Goal: Task Accomplishment & Management: Use online tool/utility

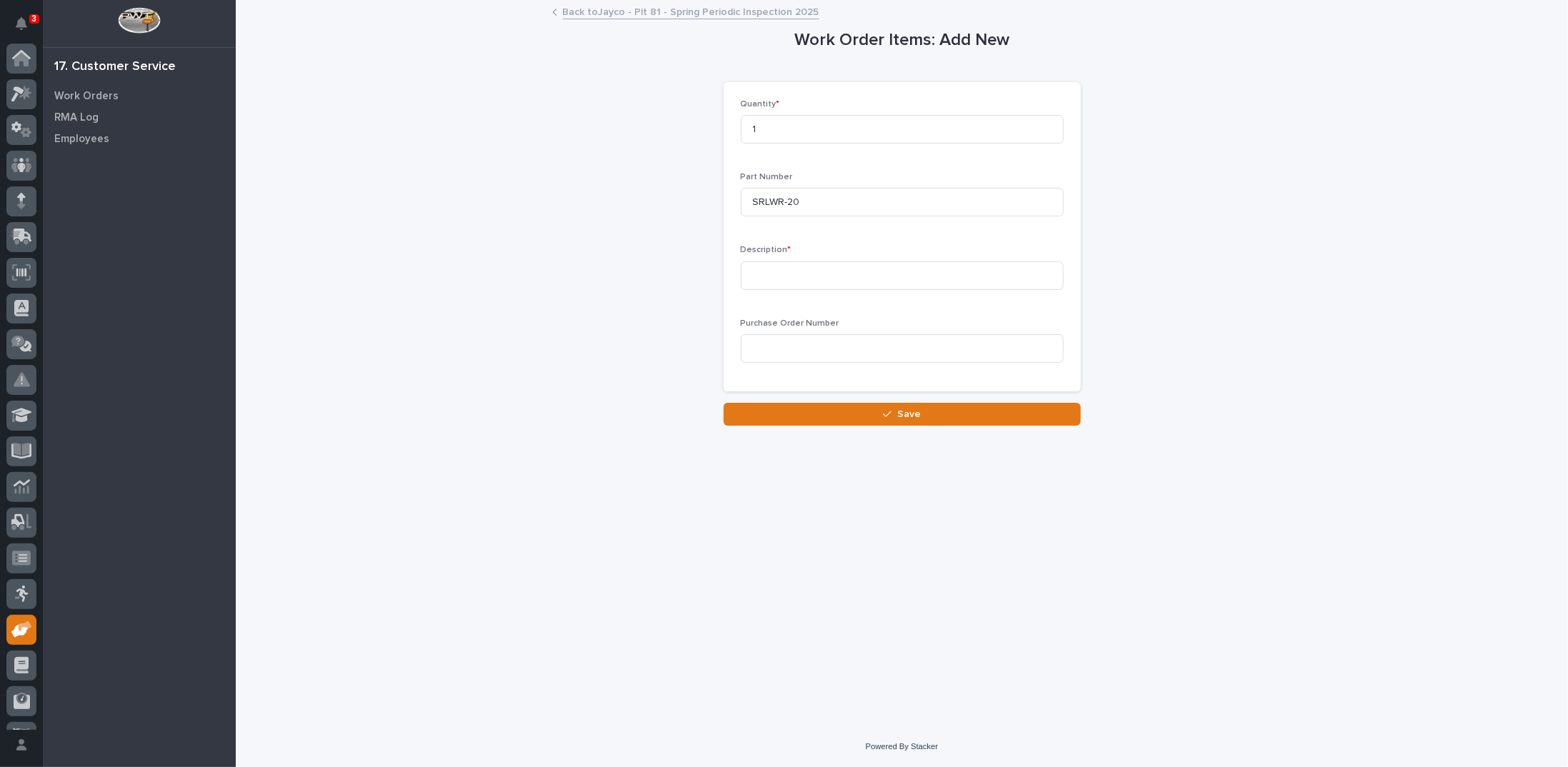
scroll to position [64, 0]
click at [788, 281] on input at bounding box center [902, 275] width 323 height 29
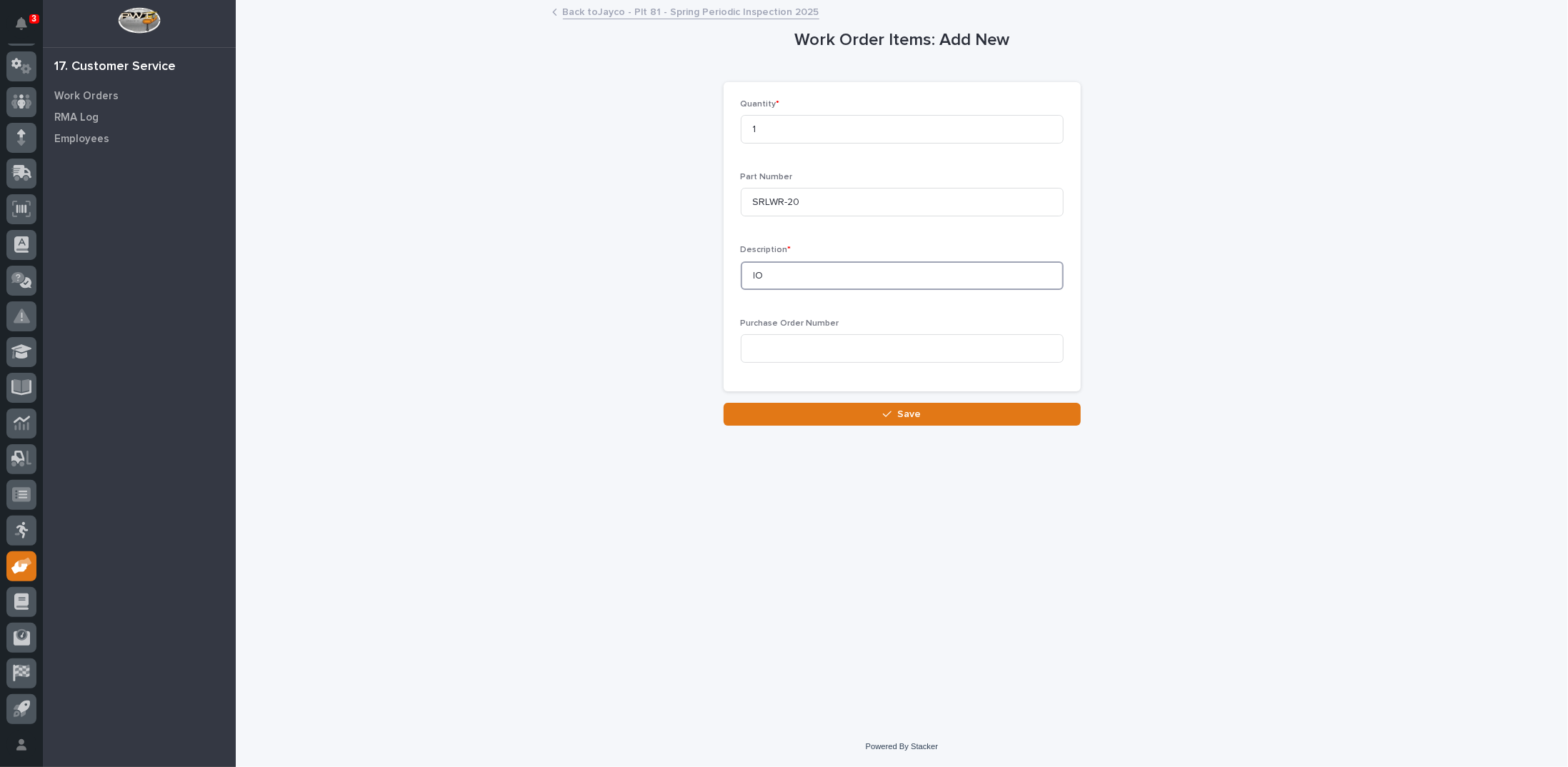
type input "l"
type input "Load Arrestor Life Line"
click at [852, 418] on button "Save" at bounding box center [902, 414] width 357 height 23
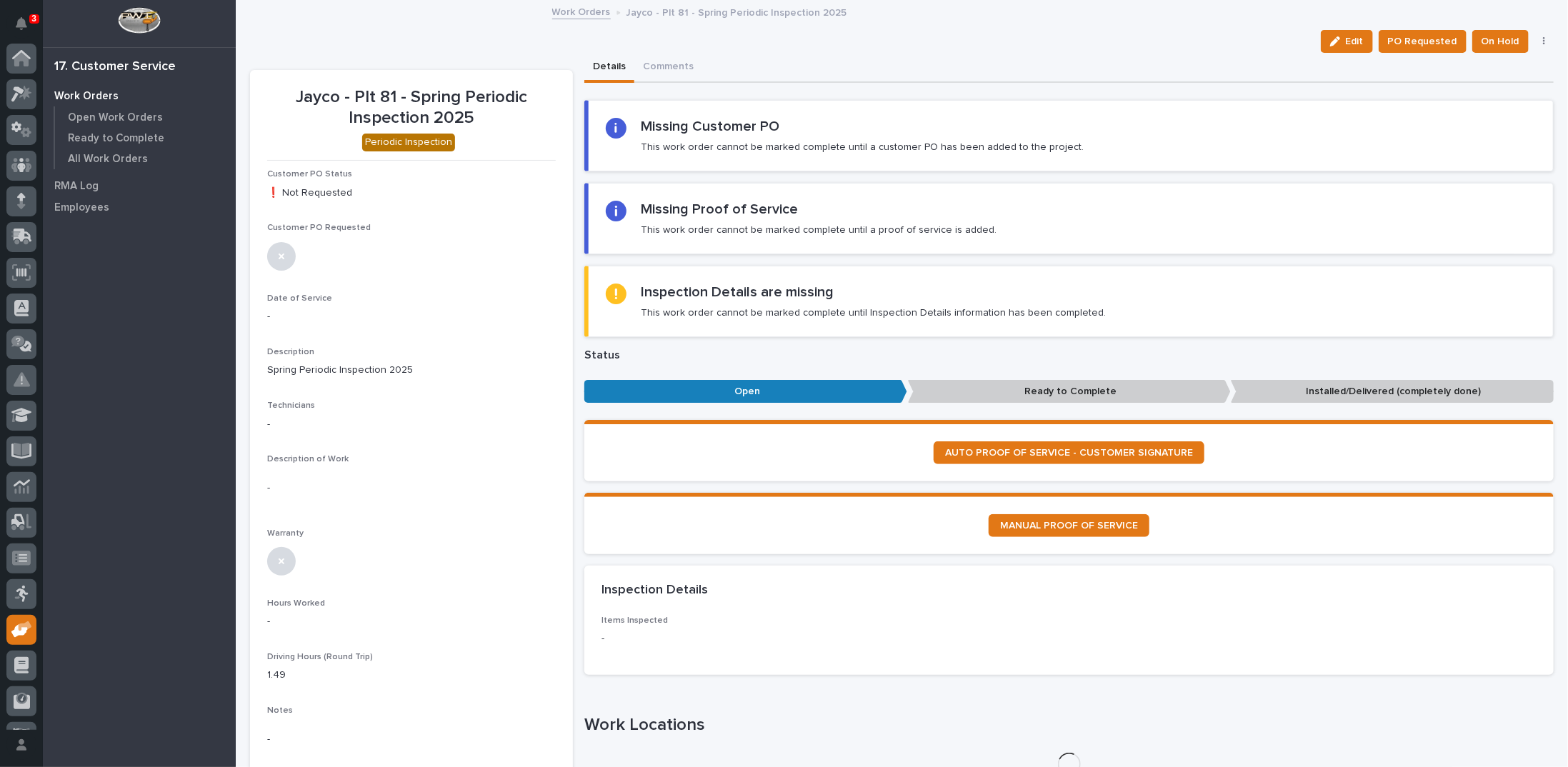
scroll to position [64, 0]
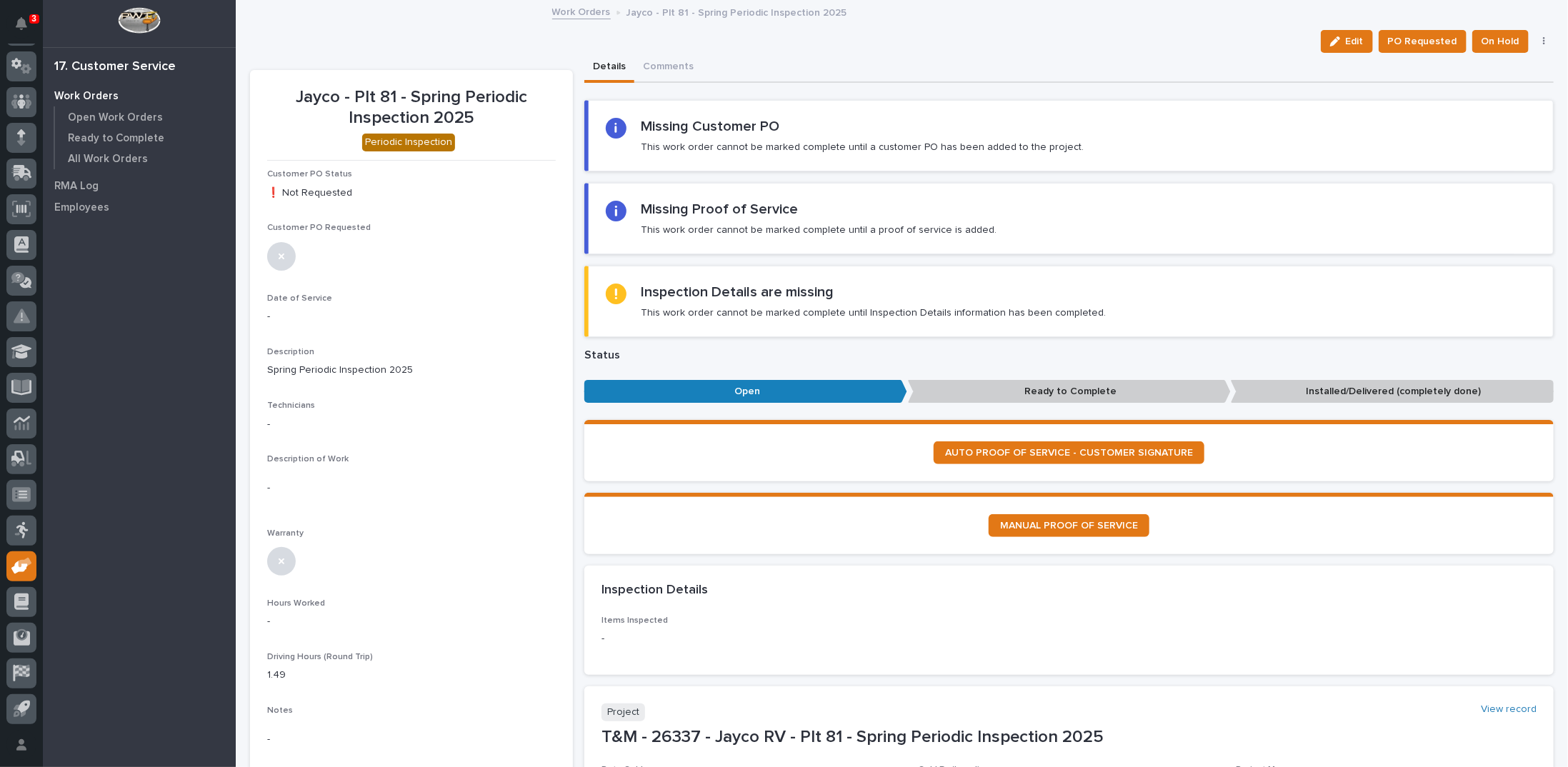
click at [583, 8] on link "Work Orders" at bounding box center [581, 11] width 58 height 16
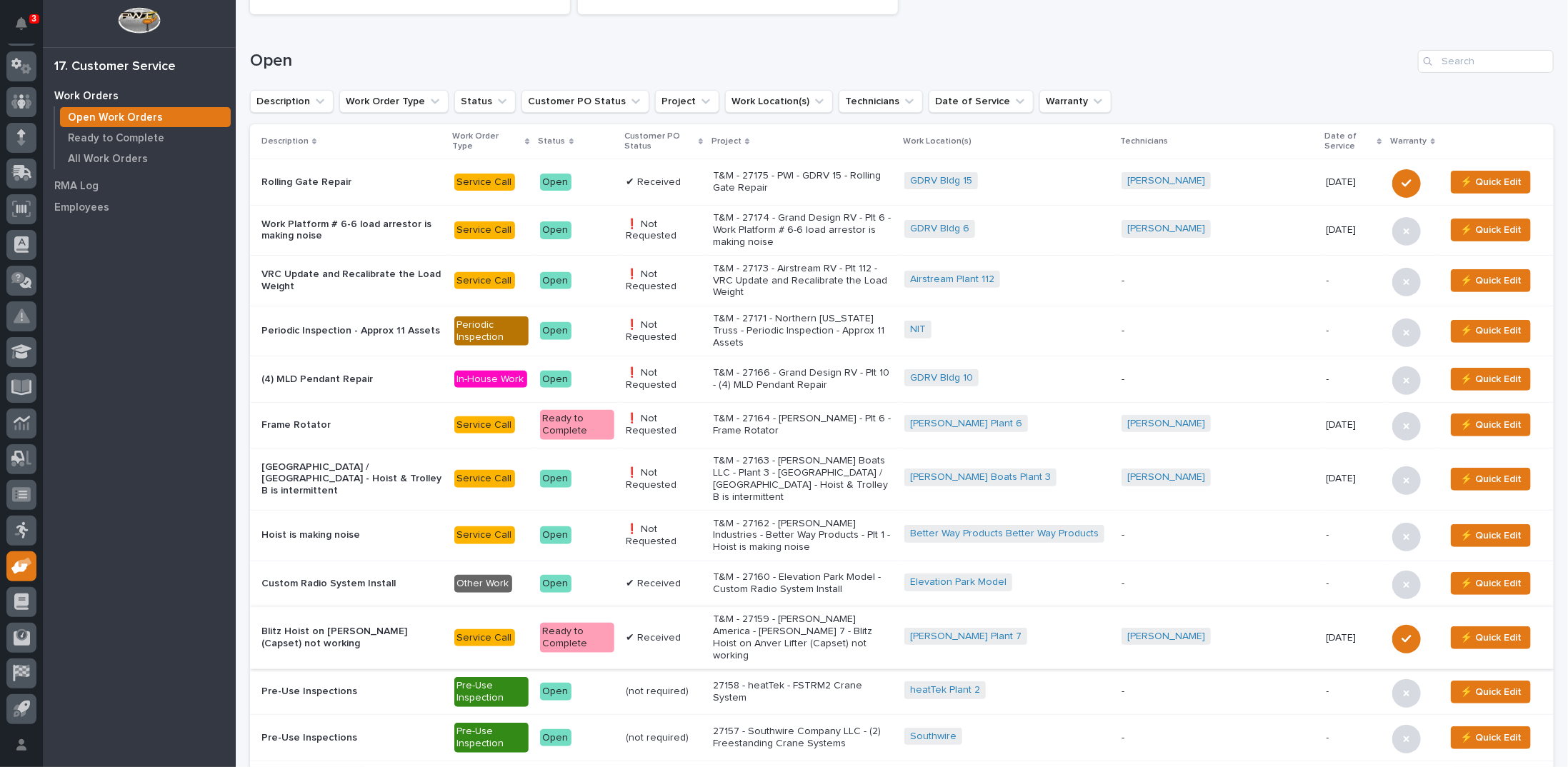
scroll to position [286, 0]
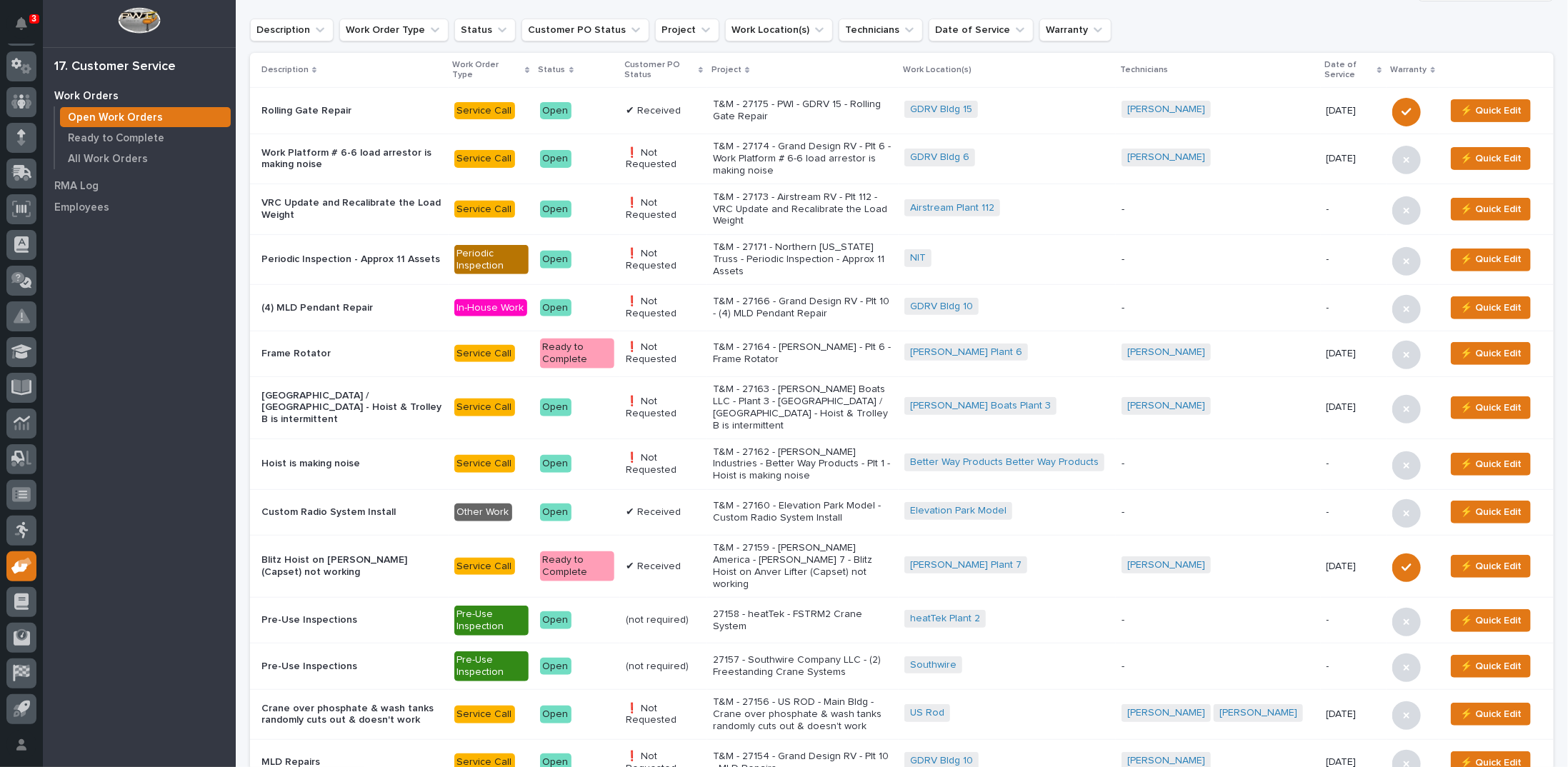
click at [812, 697] on p "T&M - 27156 - US ROD - Main Bldg - Crane over phosphate & wash tanks randomly c…" at bounding box center [803, 714] width 180 height 36
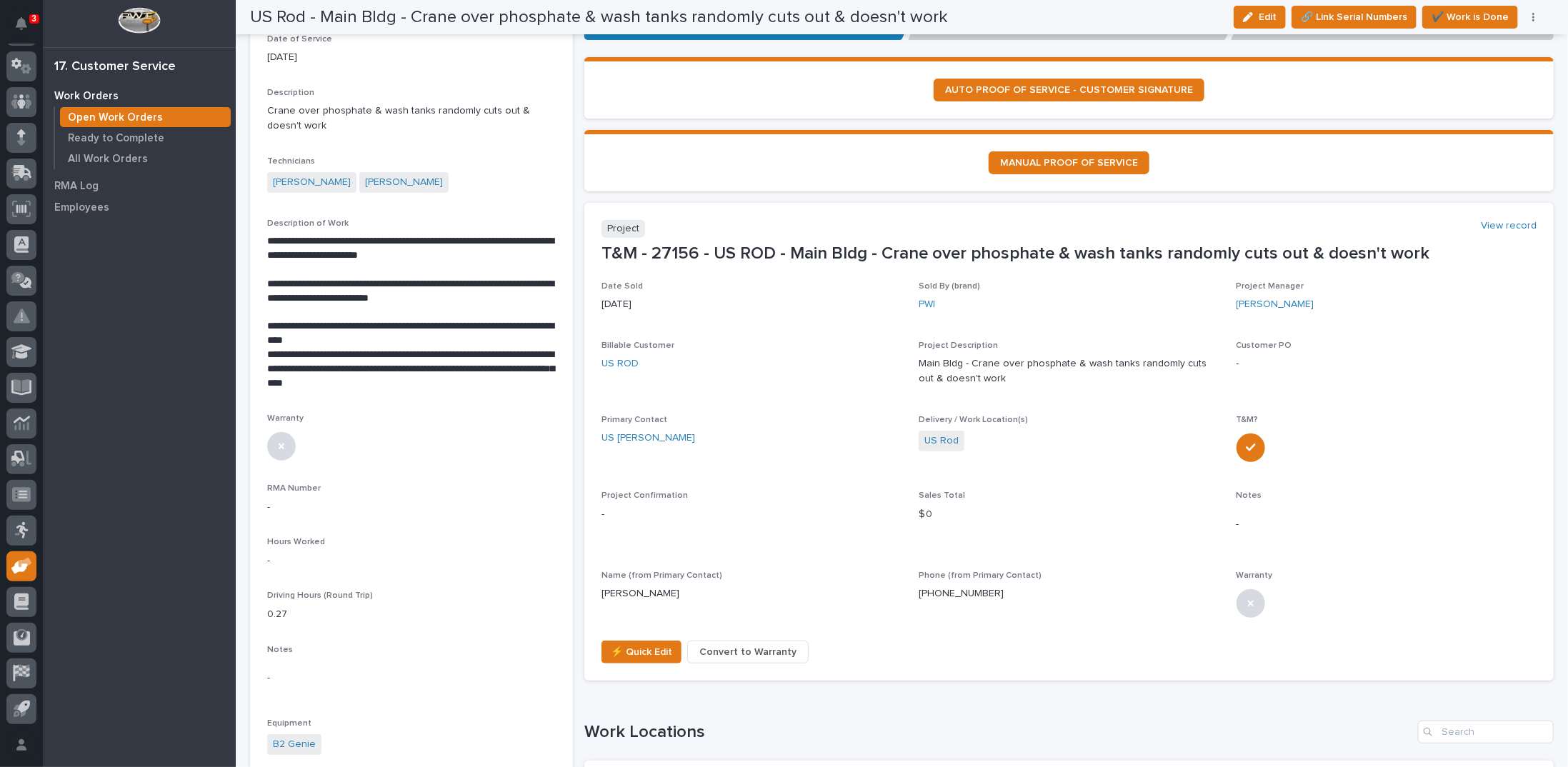
scroll to position [286, 0]
